Goal: Task Accomplishment & Management: Manage account settings

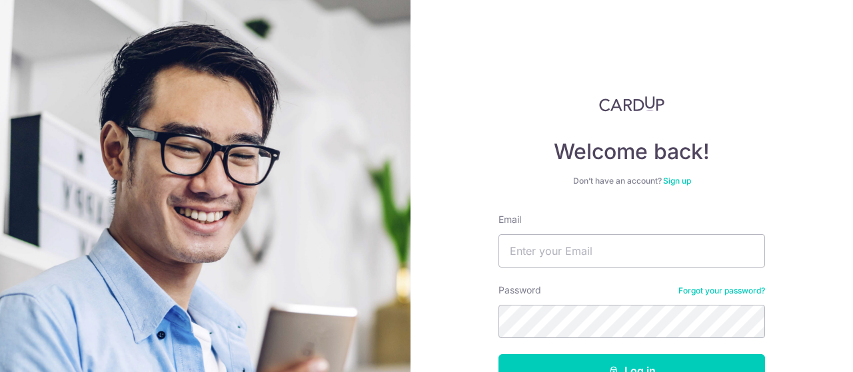
click at [602, 246] on input "Email" at bounding box center [631, 250] width 266 height 33
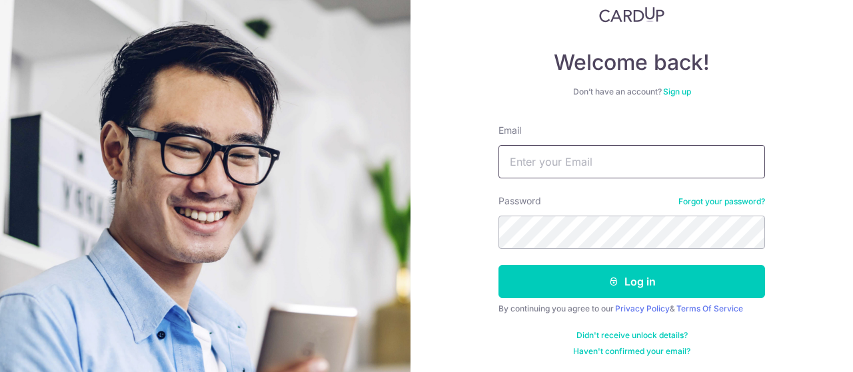
click at [532, 161] on input "Email" at bounding box center [631, 161] width 266 height 33
click at [724, 202] on link "Forgot your password?" at bounding box center [721, 201] width 87 height 11
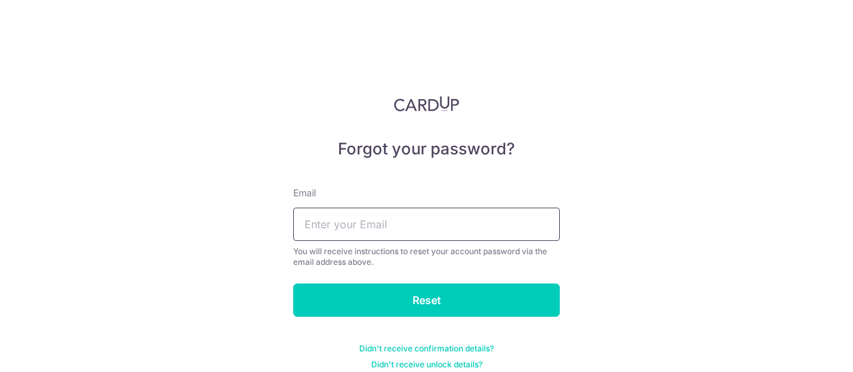
click at [321, 232] on input "text" at bounding box center [426, 224] width 266 height 33
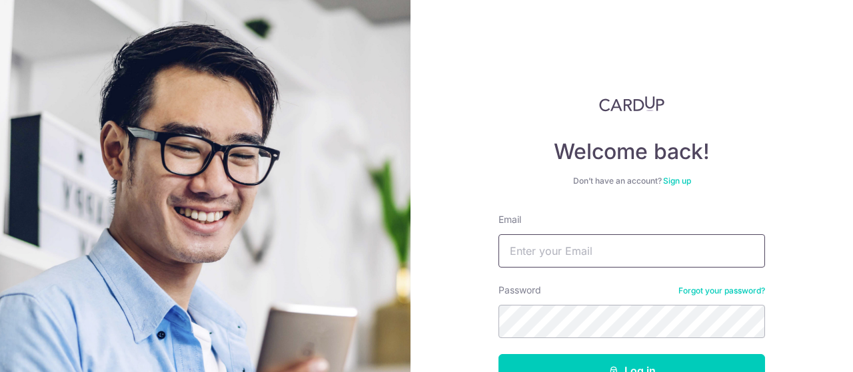
click at [556, 246] on input "Email" at bounding box center [631, 250] width 266 height 33
type input "[EMAIL_ADDRESS][DOMAIN_NAME]"
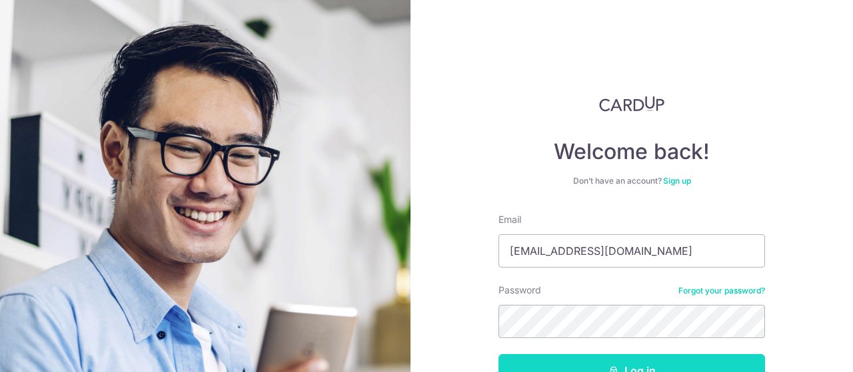
click at [617, 364] on button "Log in" at bounding box center [631, 370] width 266 height 33
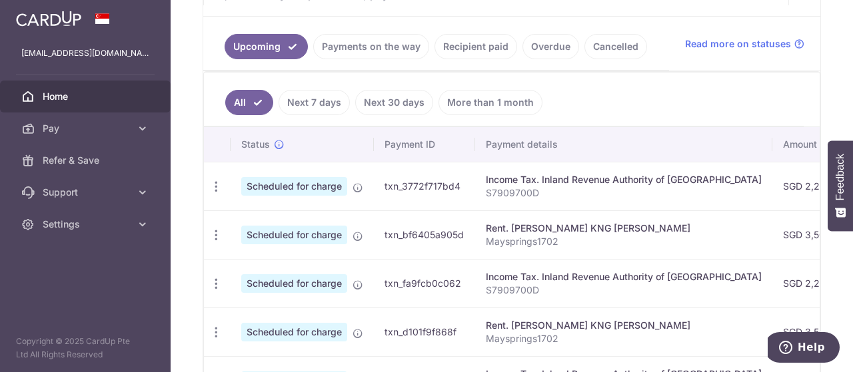
scroll to position [288, 0]
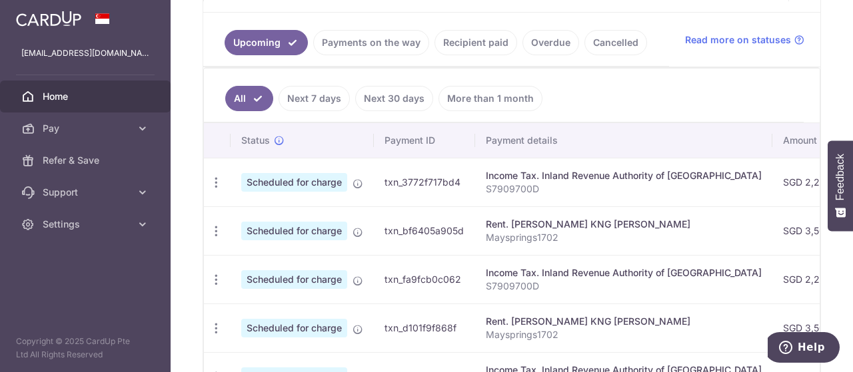
drag, startPoint x: 852, startPoint y: 142, endPoint x: 852, endPoint y: 161, distance: 18.7
click at [852, 161] on button "Feedback" at bounding box center [839, 186] width 25 height 91
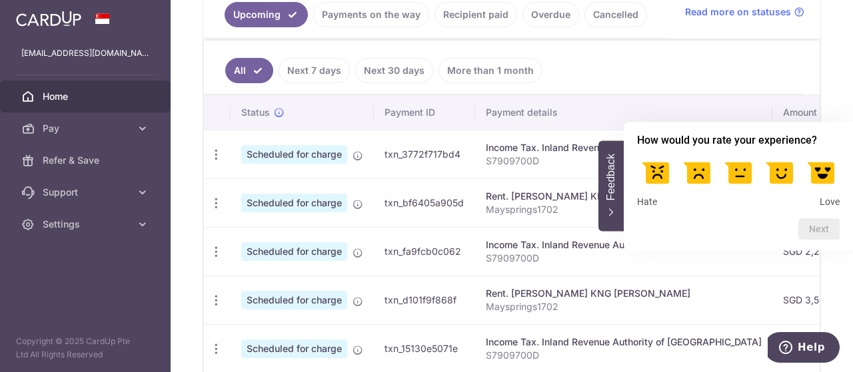
scroll to position [325, 0]
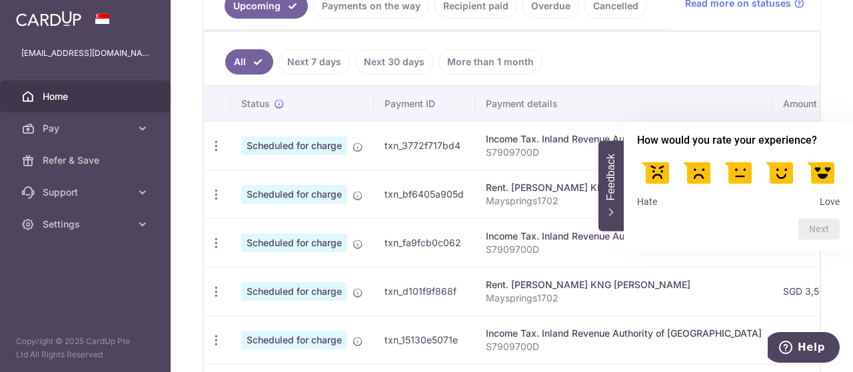
click at [609, 216] on icon "Feedback - Hide survey" at bounding box center [611, 212] width 4 height 7
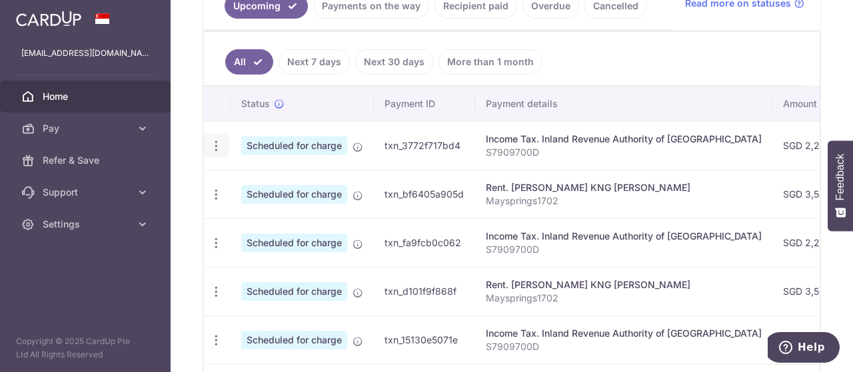
click at [212, 145] on icon "button" at bounding box center [216, 146] width 14 height 14
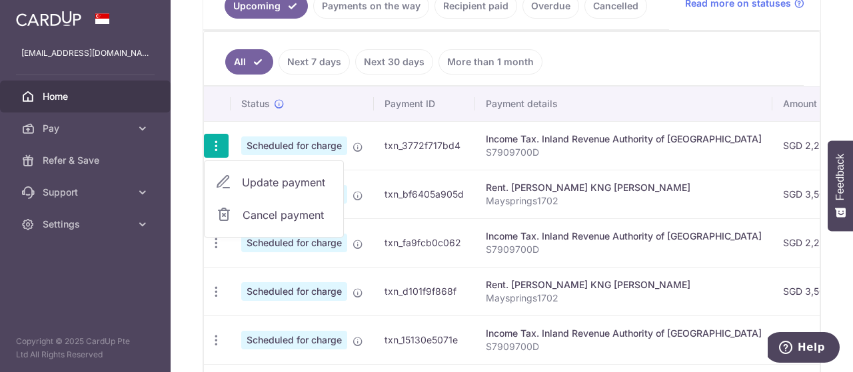
click at [275, 179] on span "Update payment" at bounding box center [287, 183] width 91 height 16
radio input "true"
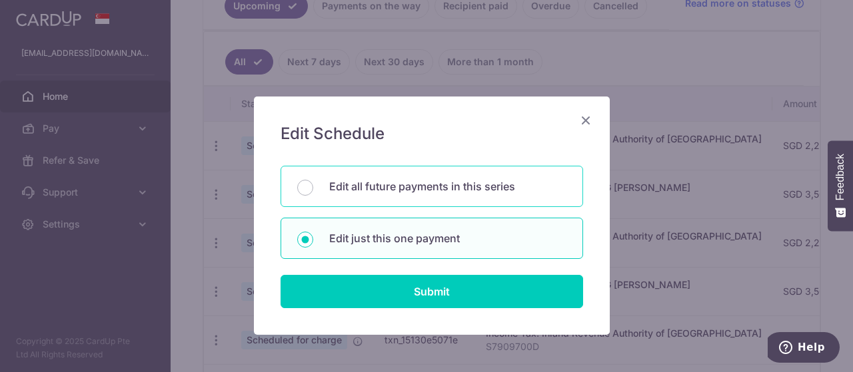
click at [430, 193] on p "Edit all future payments in this series" at bounding box center [447, 187] width 237 height 16
click at [313, 193] on input "Edit all future payments in this series" at bounding box center [305, 188] width 16 height 16
radio input "true"
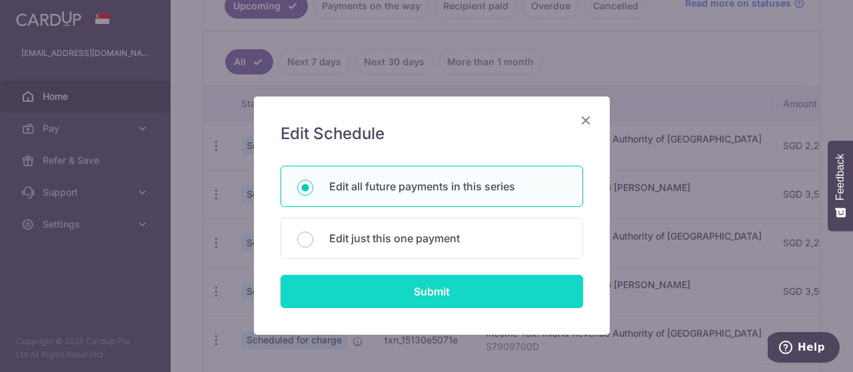
click at [411, 291] on input "Submit" at bounding box center [431, 291] width 302 height 33
radio input "true"
type input "2,252.00"
type input "S7909700D"
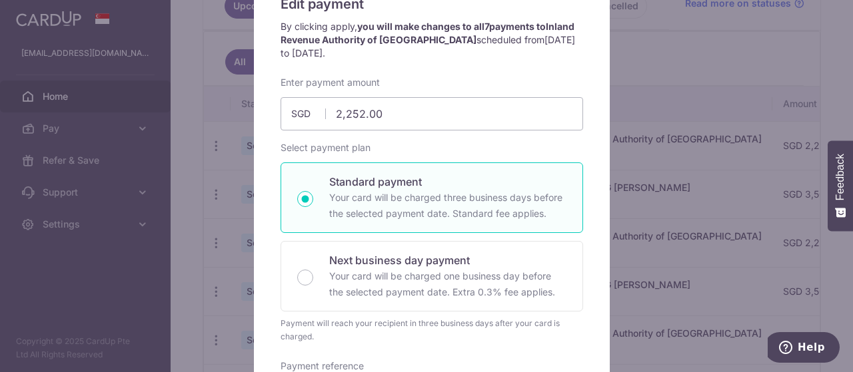
scroll to position [135, 0]
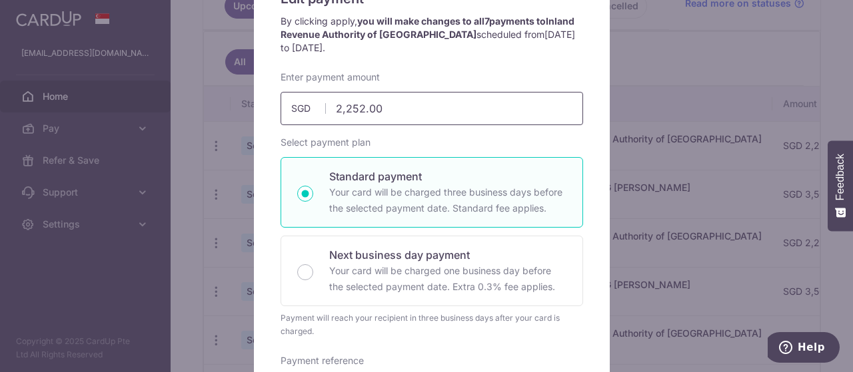
click at [460, 115] on input "2,252.00" at bounding box center [431, 108] width 302 height 33
type input "2.00"
click at [841, 81] on div "Edit payment By clicking apply, you will make changes to all 7 payments to Inla…" at bounding box center [426, 186] width 853 height 372
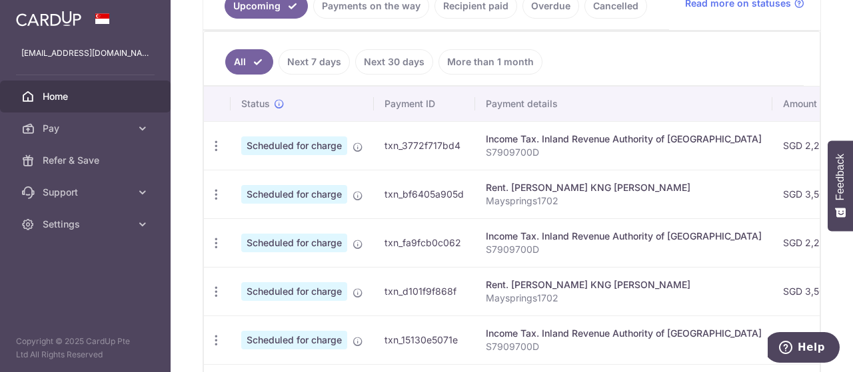
click at [474, 9] on link "Recipient paid" at bounding box center [475, 5] width 83 height 25
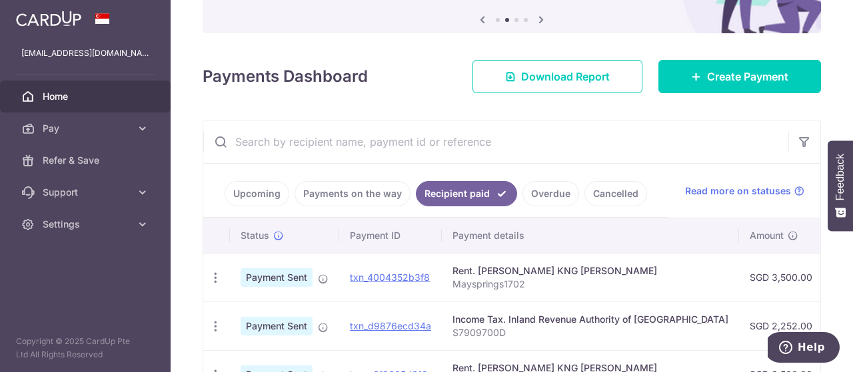
scroll to position [325, 0]
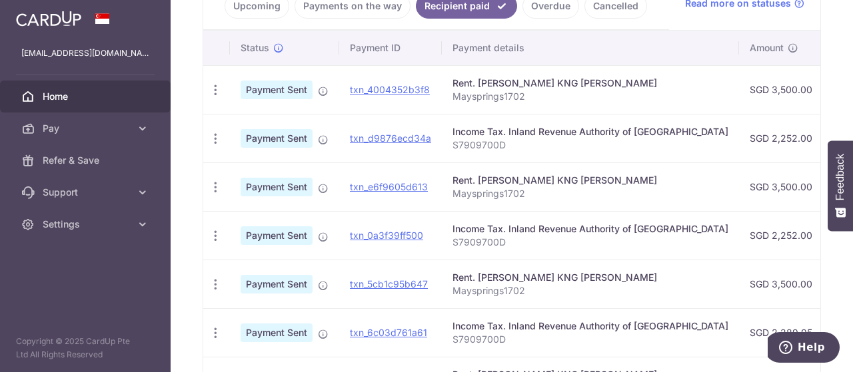
click at [669, 142] on p "S7909700D" at bounding box center [590, 145] width 276 height 13
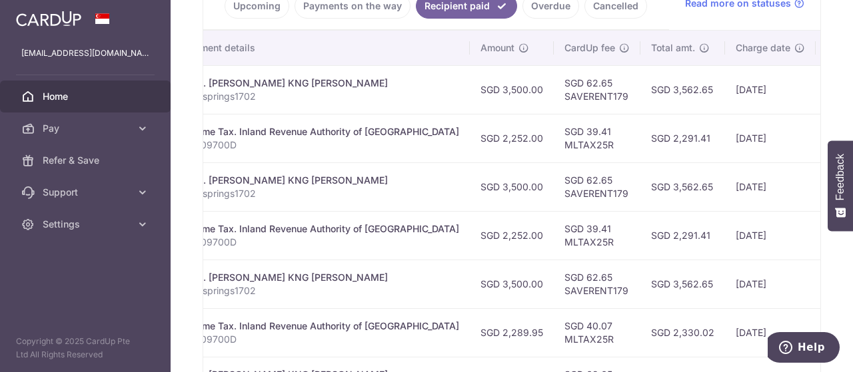
scroll to position [0, 266]
click at [590, 151] on td "SGD 39.41 MLTAX25R" at bounding box center [599, 138] width 87 height 49
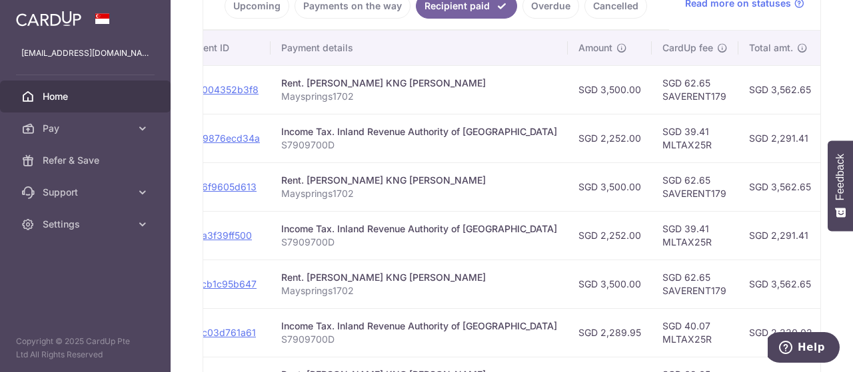
scroll to position [0, 99]
